Goal: Navigation & Orientation: Find specific page/section

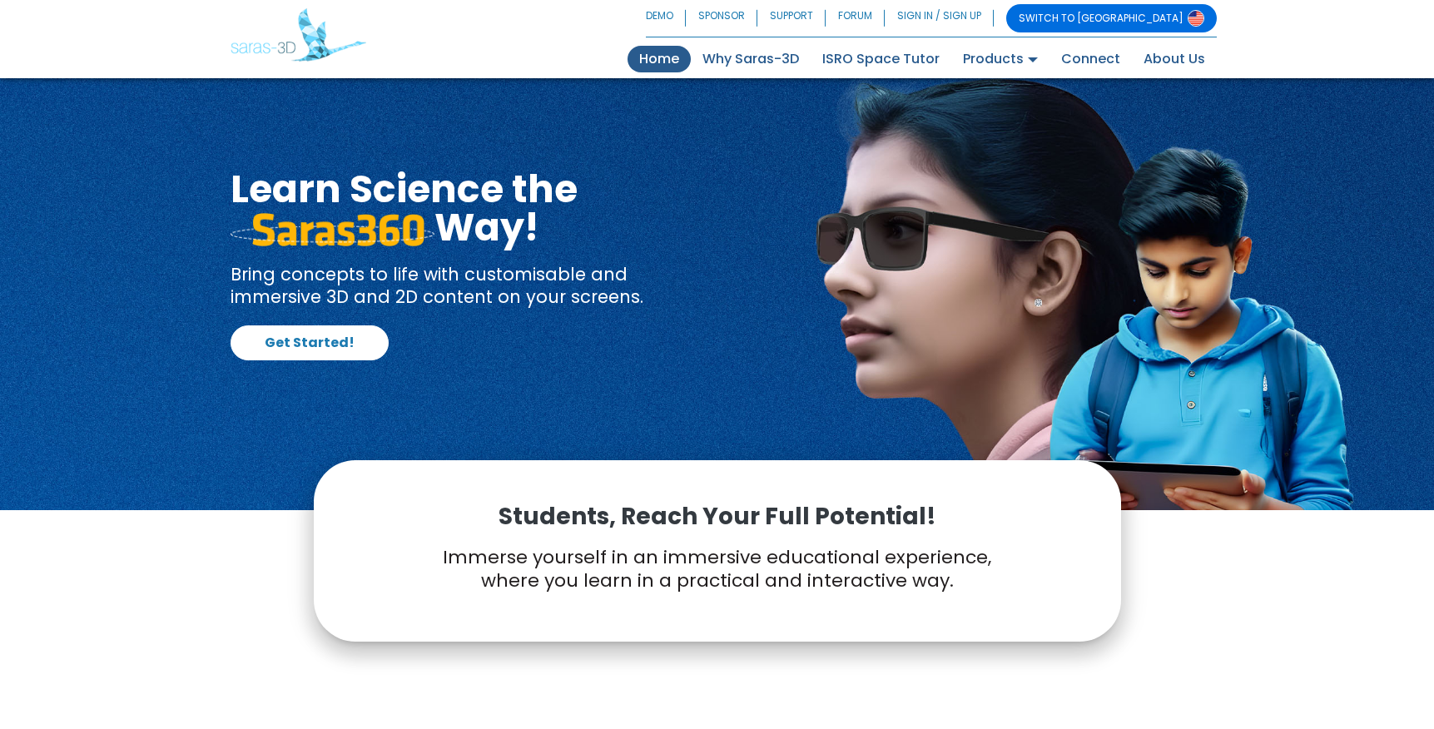
scroll to position [767, 0]
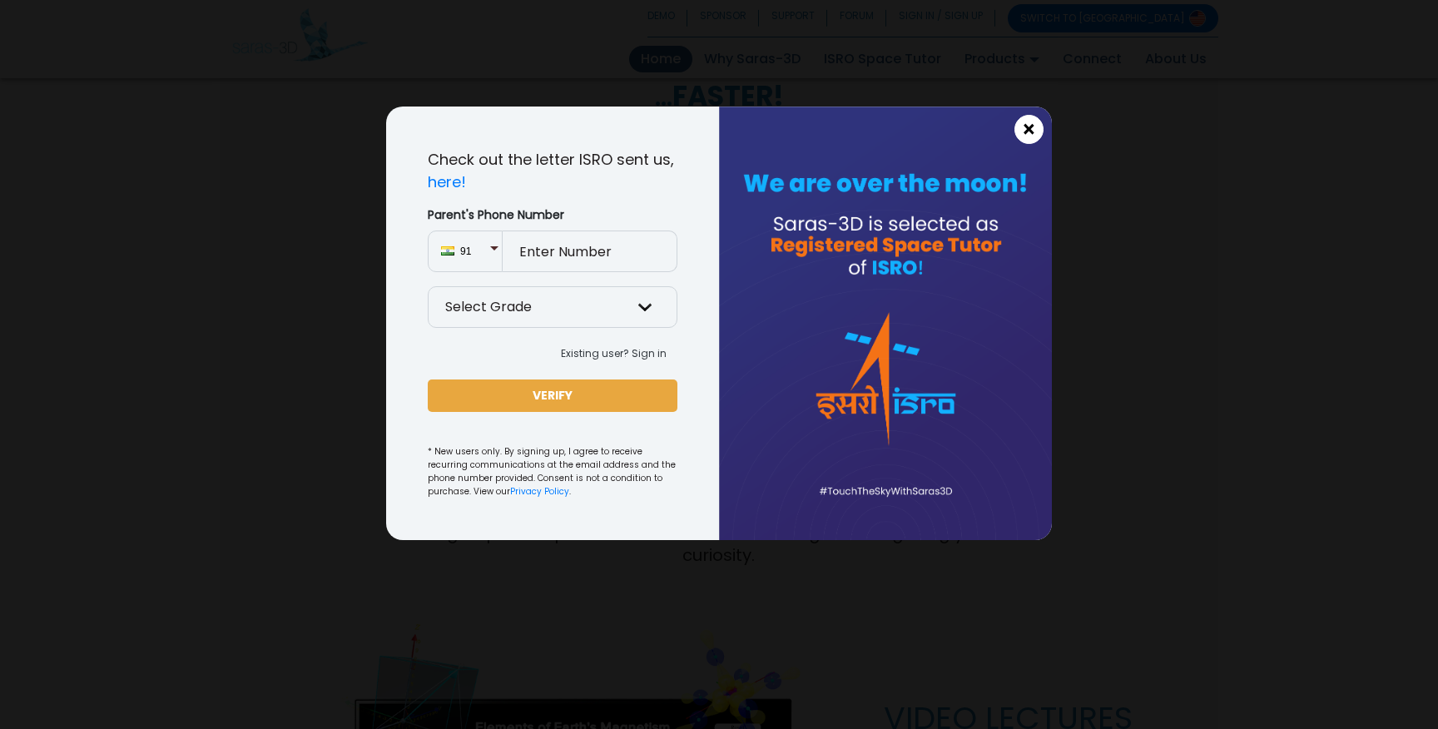
click at [1036, 134] on button "×" at bounding box center [1029, 129] width 29 height 29
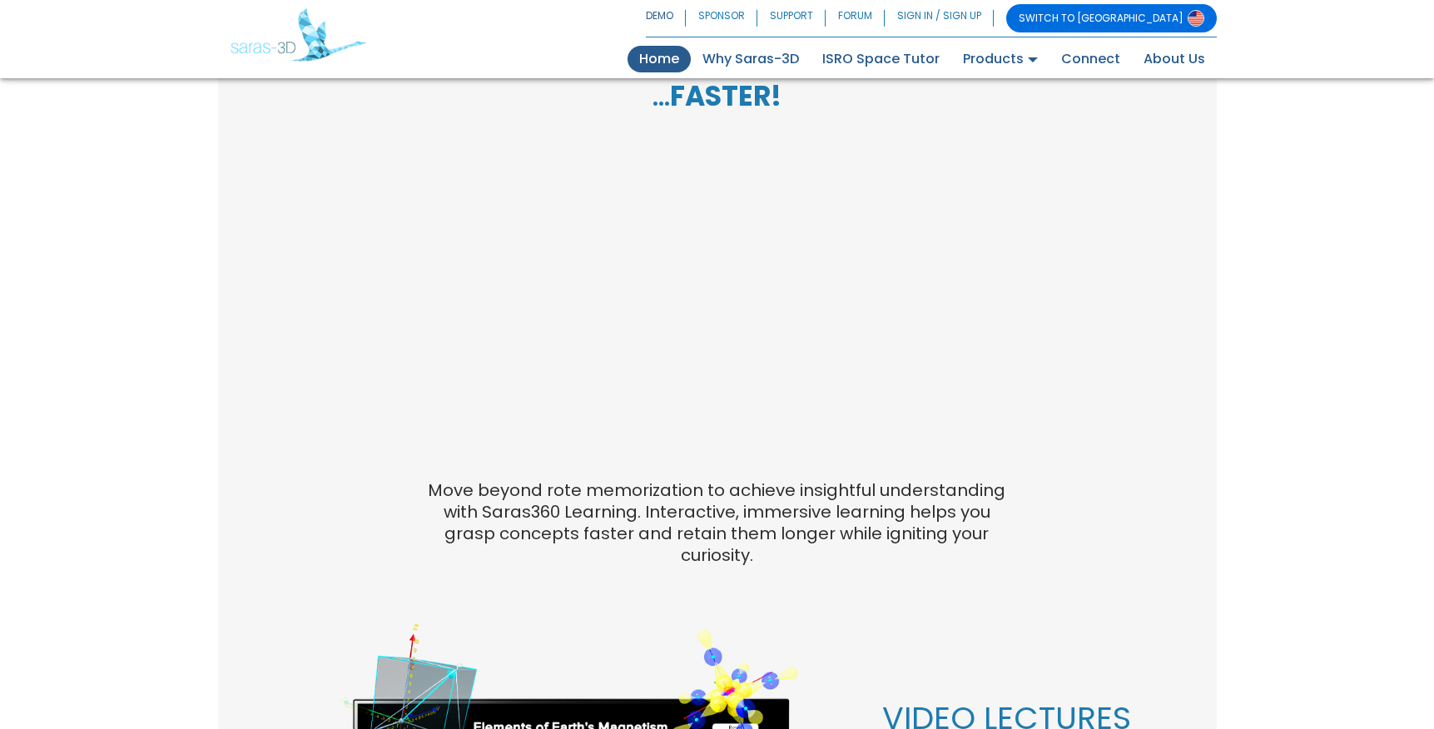
click at [686, 17] on link "DEMO" at bounding box center [666, 18] width 40 height 28
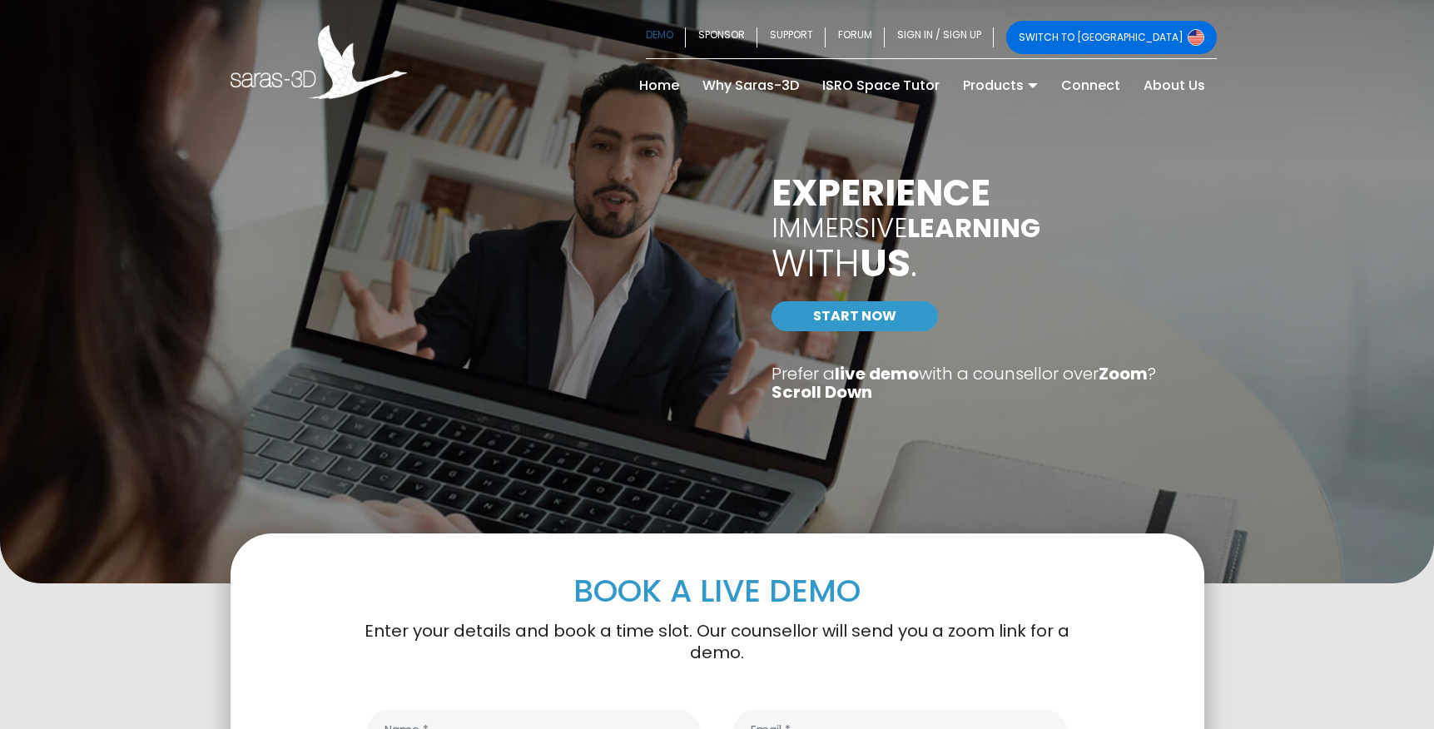
click at [245, 63] on img at bounding box center [319, 62] width 177 height 74
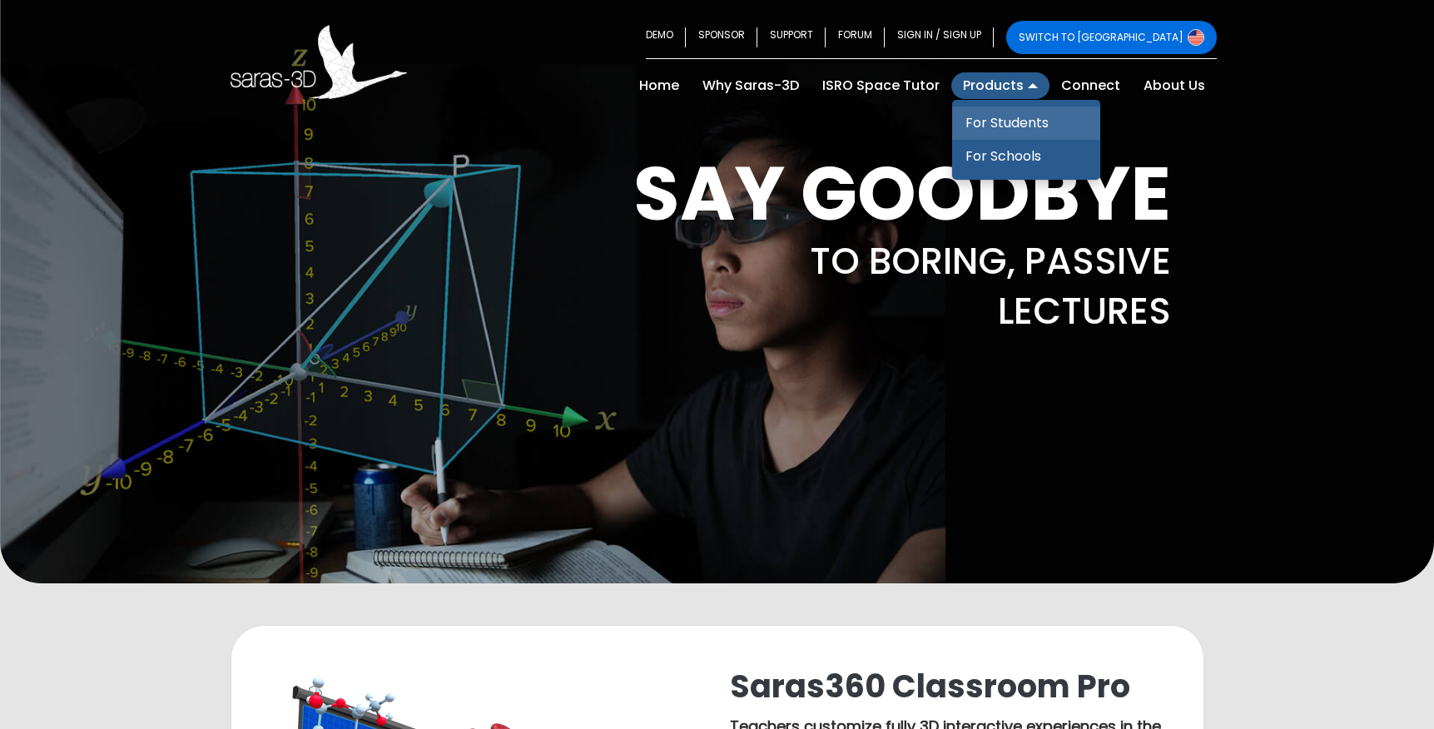
click at [1005, 129] on link "For Students" at bounding box center [1026, 123] width 148 height 33
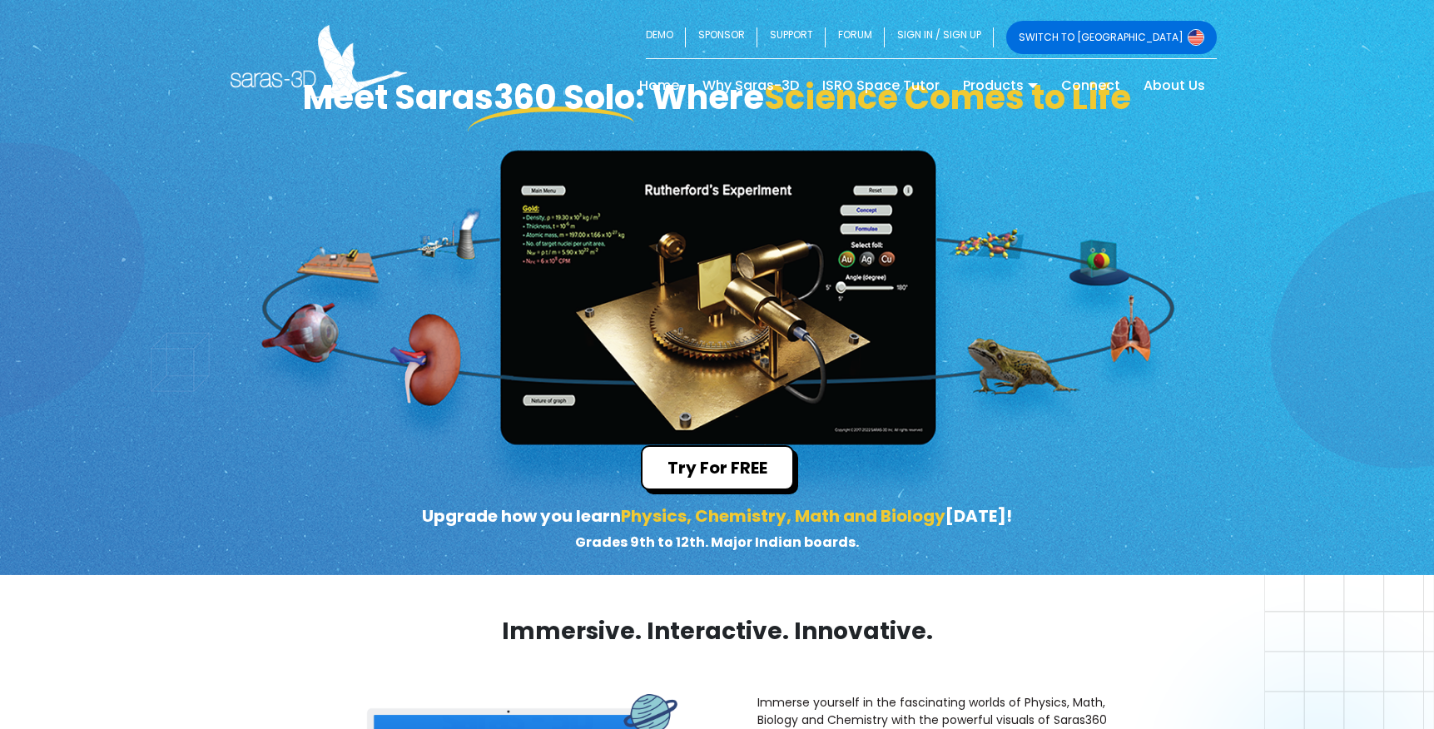
scroll to position [207, 0]
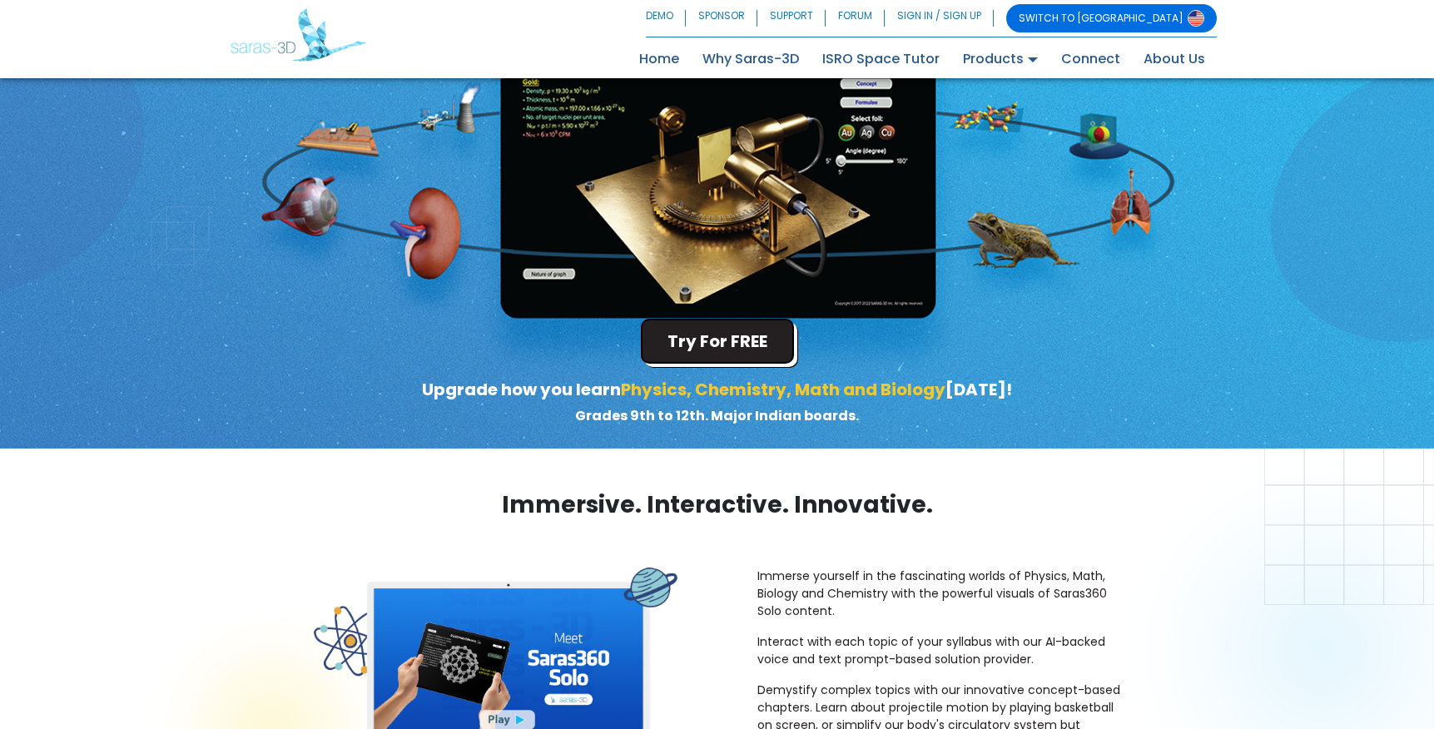
click at [749, 345] on button "Try For FREE" at bounding box center [717, 341] width 153 height 45
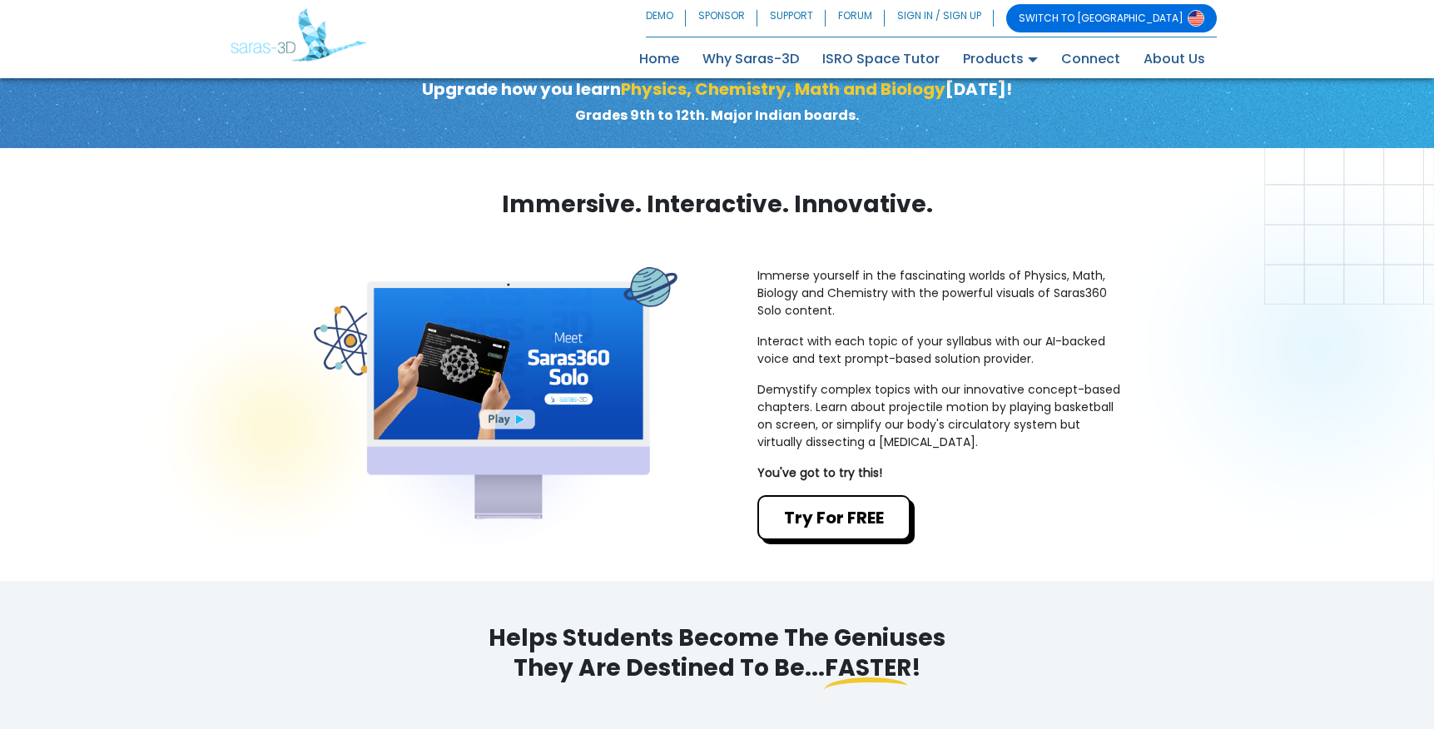
scroll to position [532, 0]
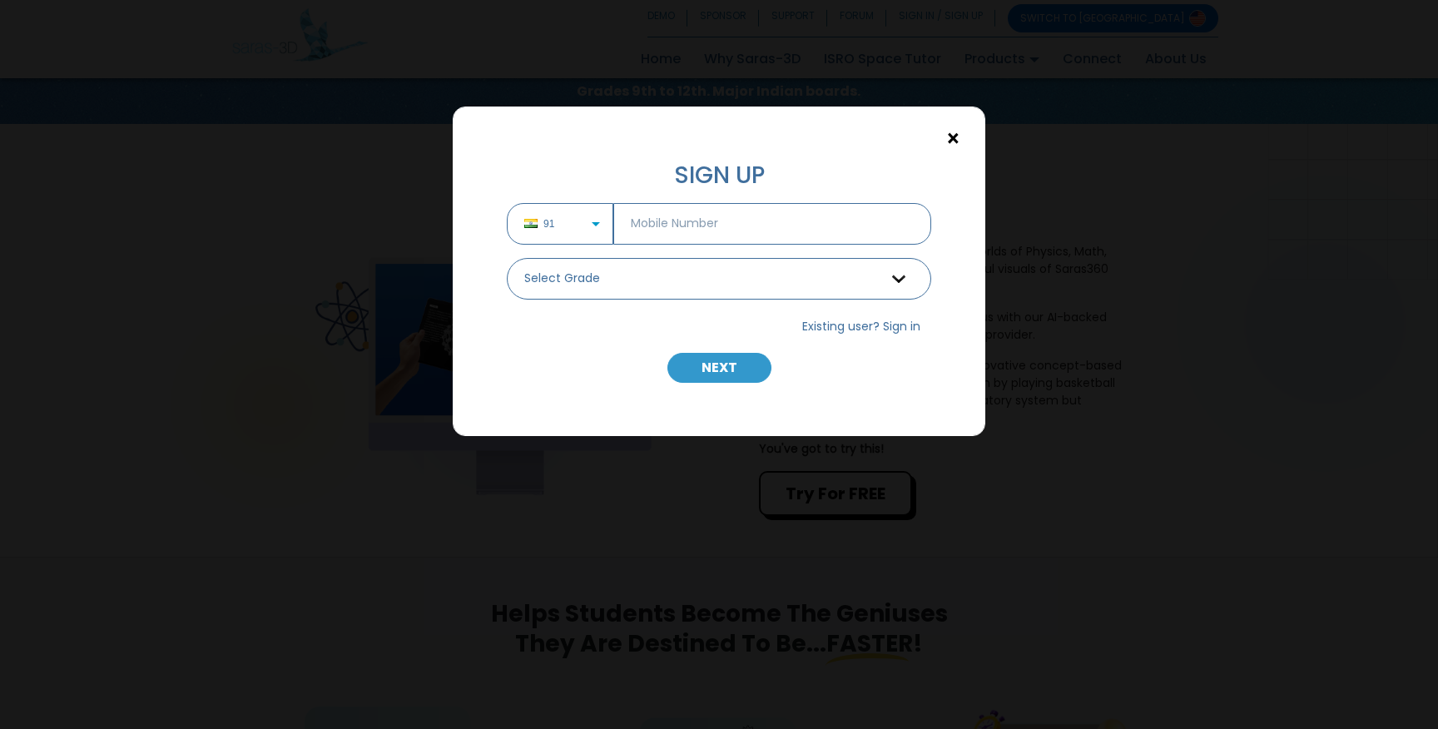
click at [961, 134] on button "×" at bounding box center [953, 138] width 29 height 29
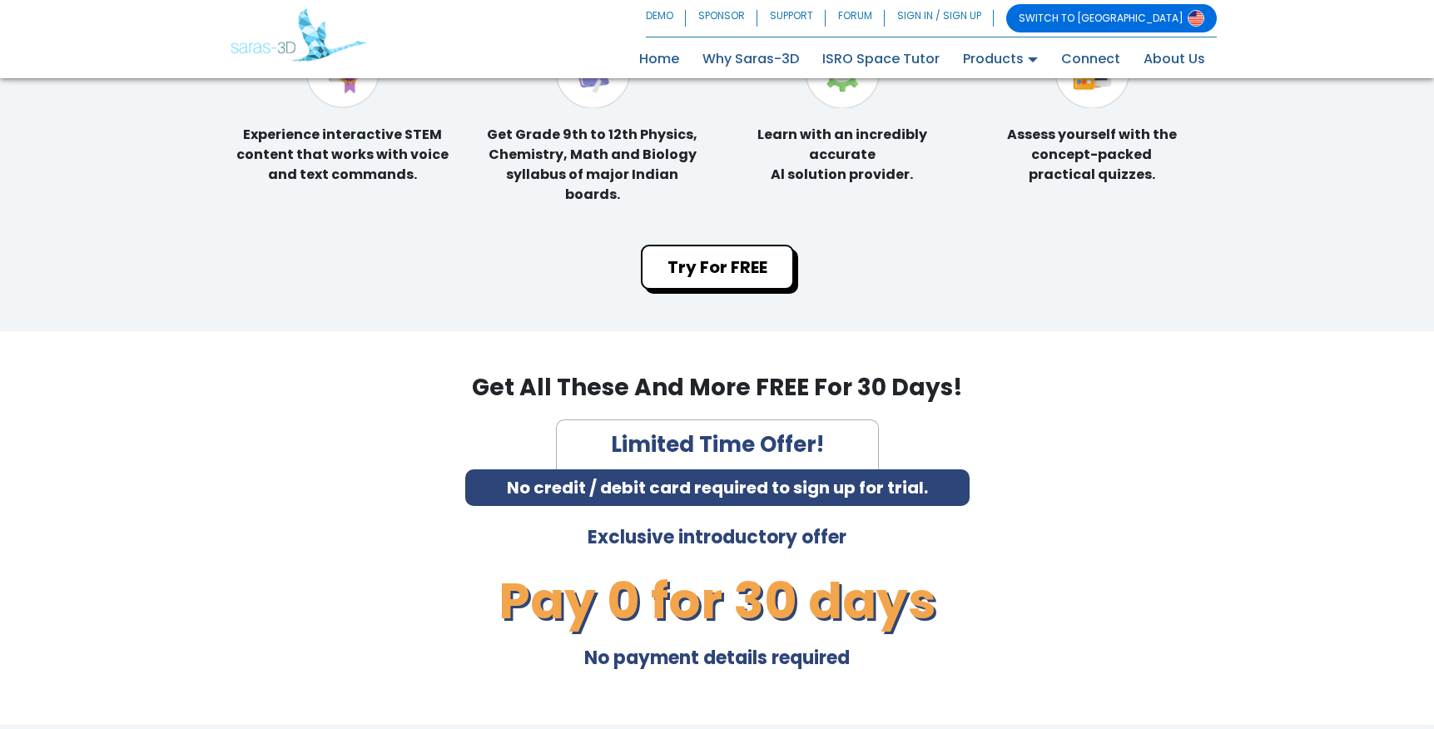
scroll to position [3529, 0]
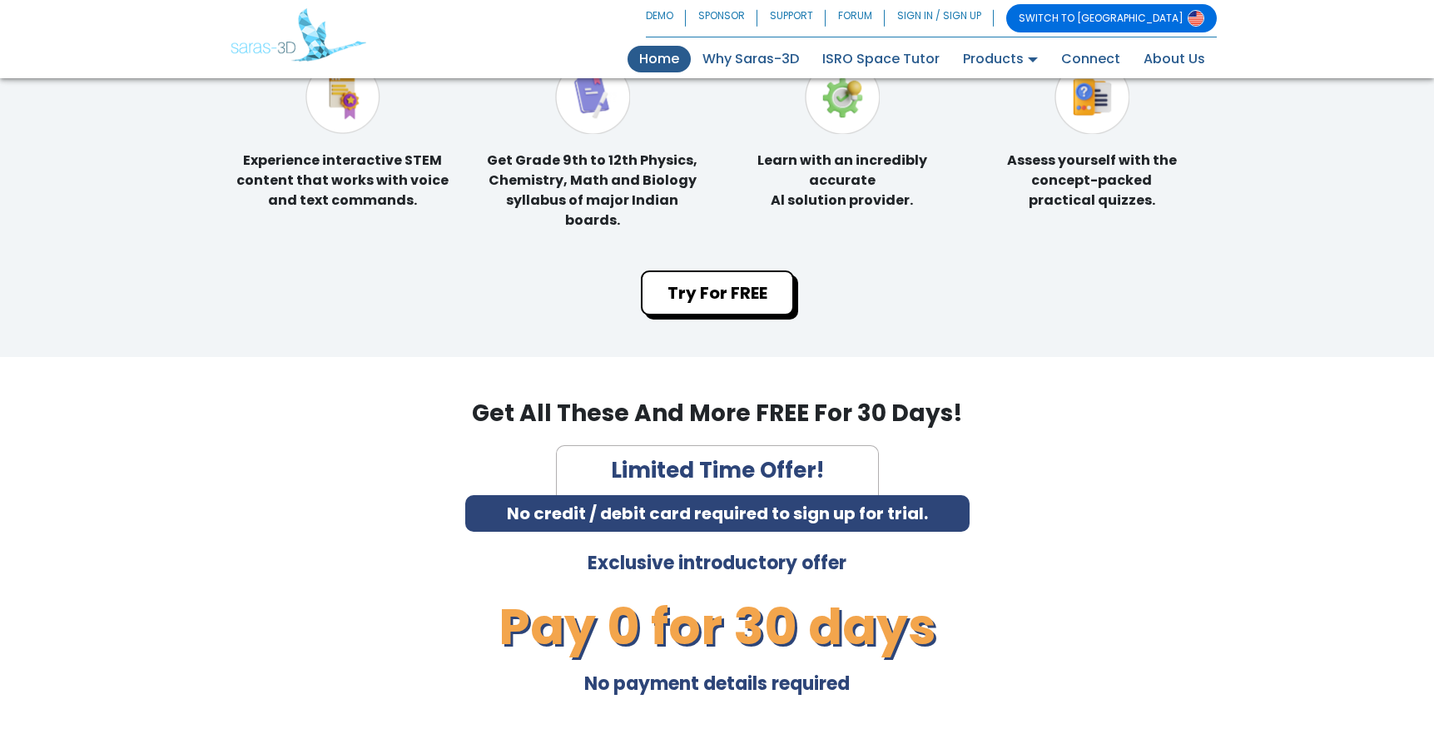
click at [680, 65] on link "Home (current)" at bounding box center [659, 59] width 63 height 27
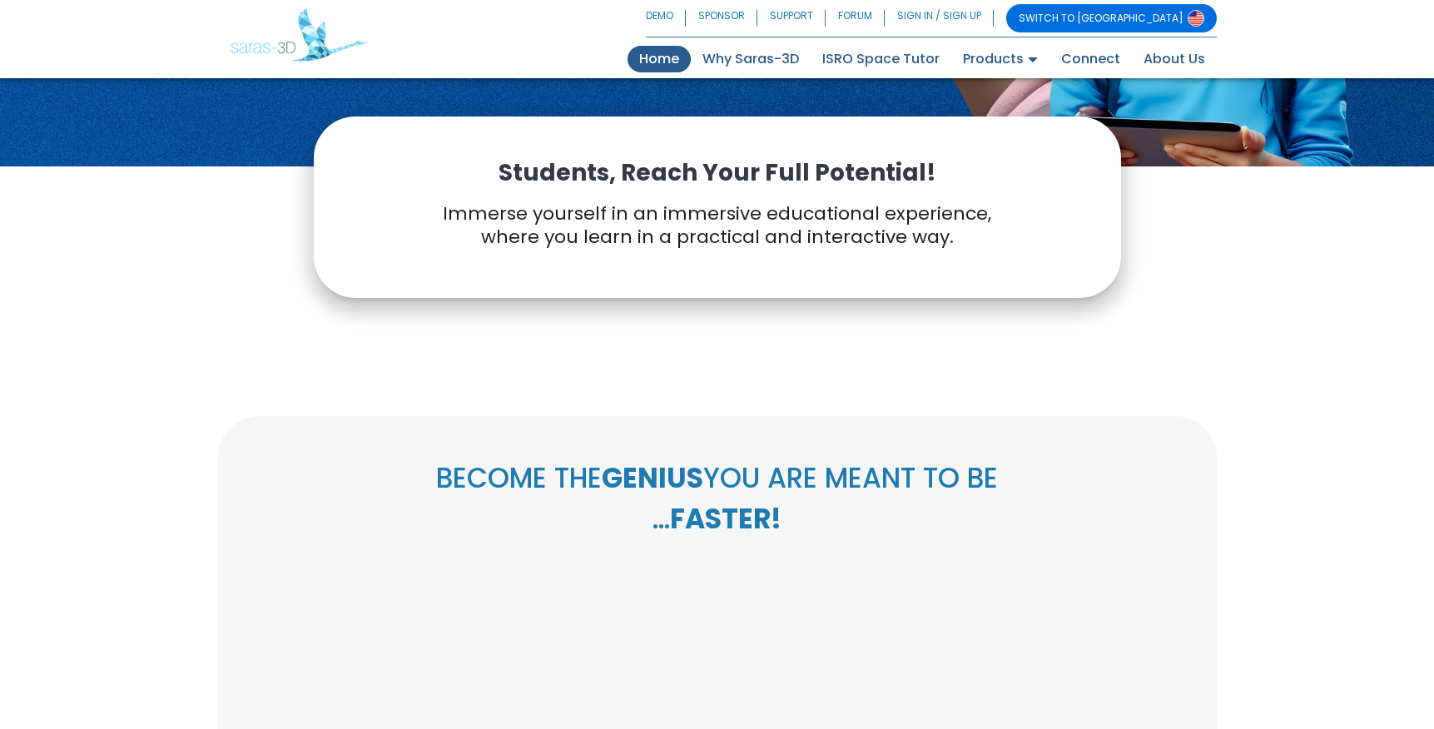
scroll to position [326, 0]
